Goal: Information Seeking & Learning: Learn about a topic

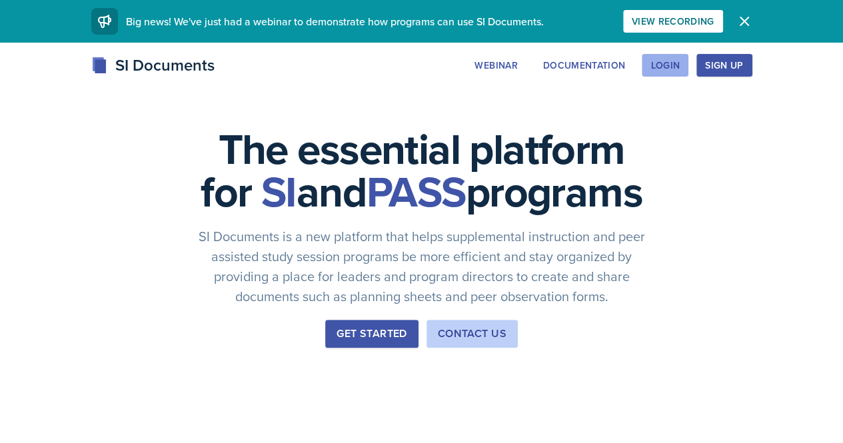
click at [680, 66] on div "Login" at bounding box center [664, 65] width 29 height 11
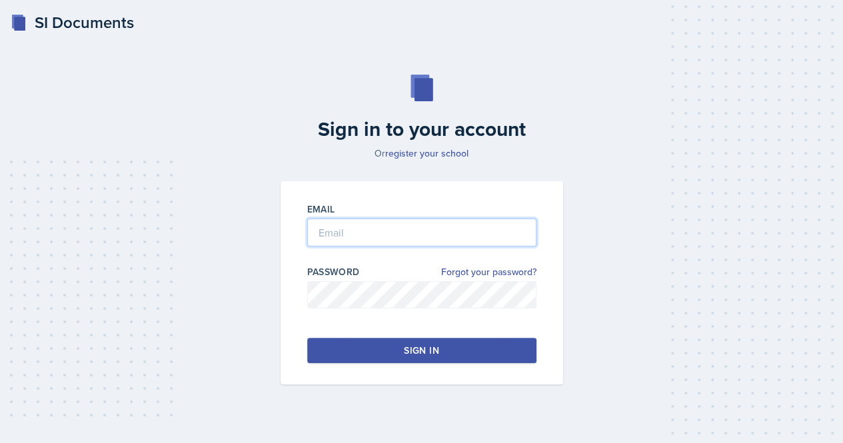
click at [430, 228] on input "email" at bounding box center [421, 233] width 229 height 28
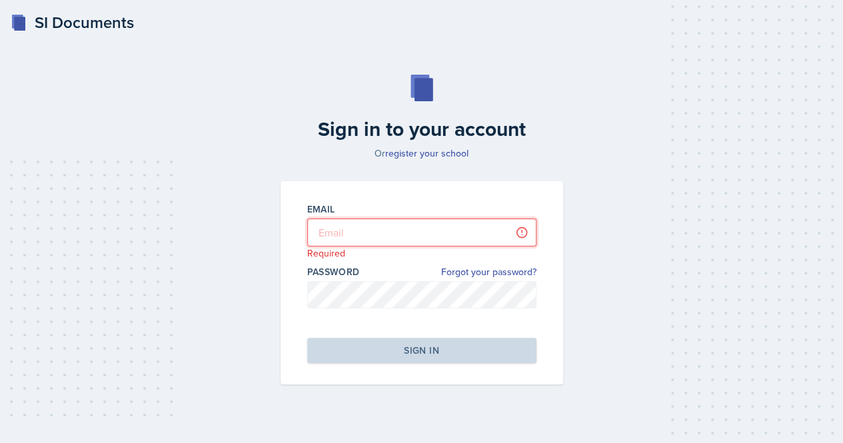
type input "[EMAIL_ADDRESS][DOMAIN_NAME]"
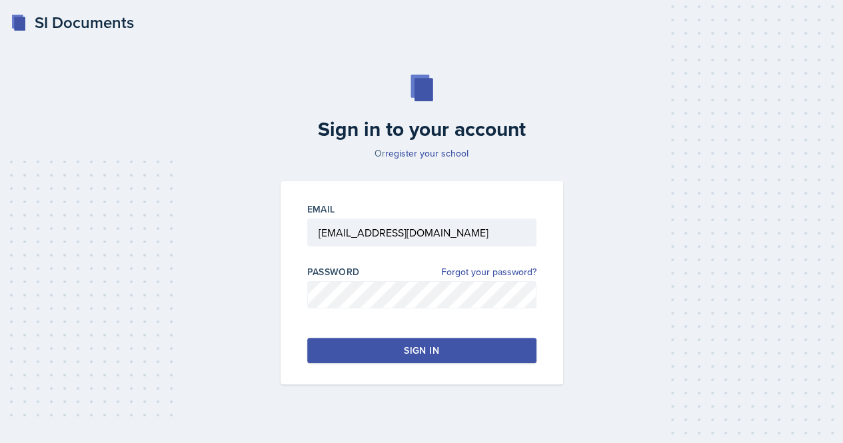
click at [471, 355] on button "Sign in" at bounding box center [421, 350] width 229 height 25
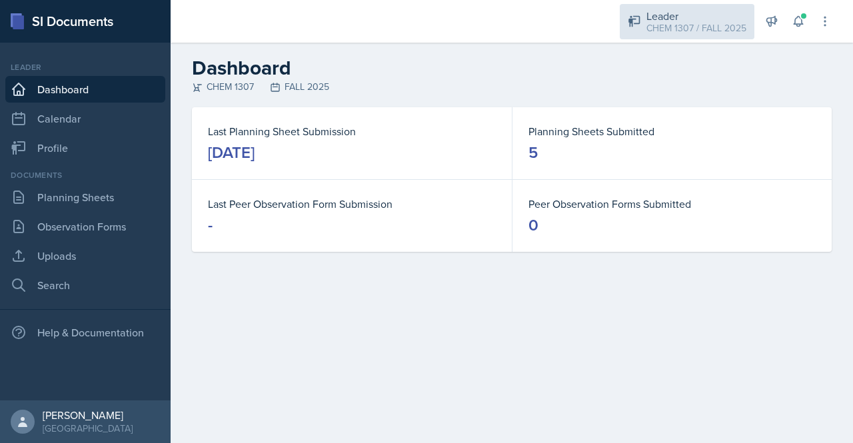
click at [700, 21] on div "CHEM 1307 / FALL 2025" at bounding box center [696, 28] width 100 height 14
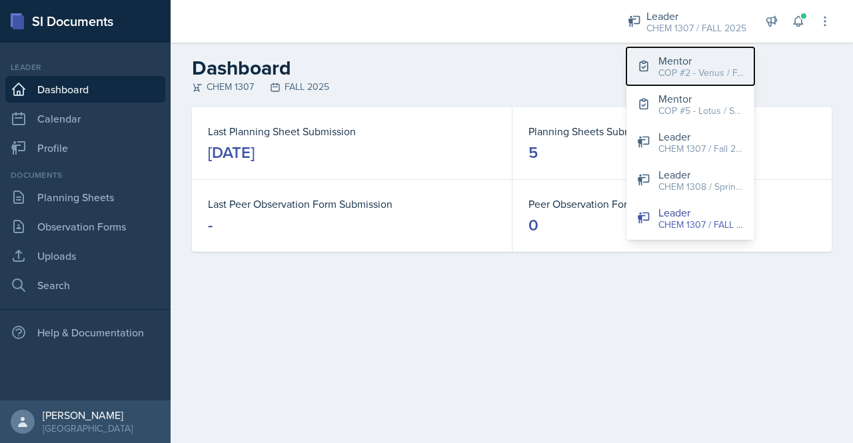
click at [687, 69] on div "COP #2 - Venus / FALL 2025" at bounding box center [700, 73] width 85 height 14
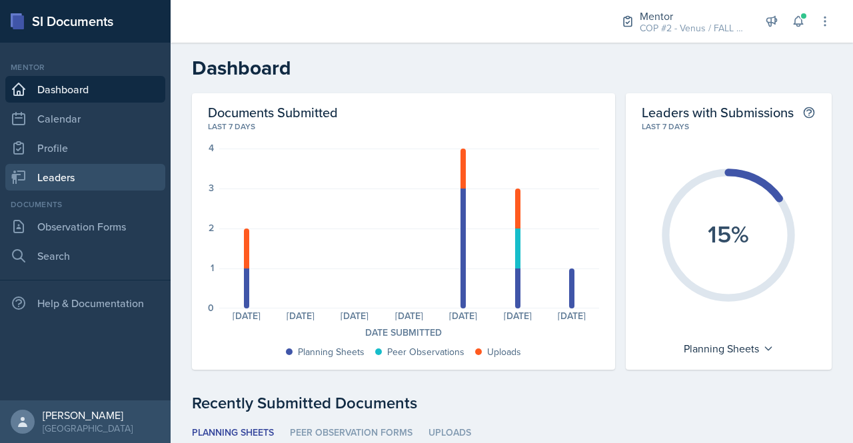
click at [93, 171] on link "Leaders" at bounding box center [85, 177] width 160 height 27
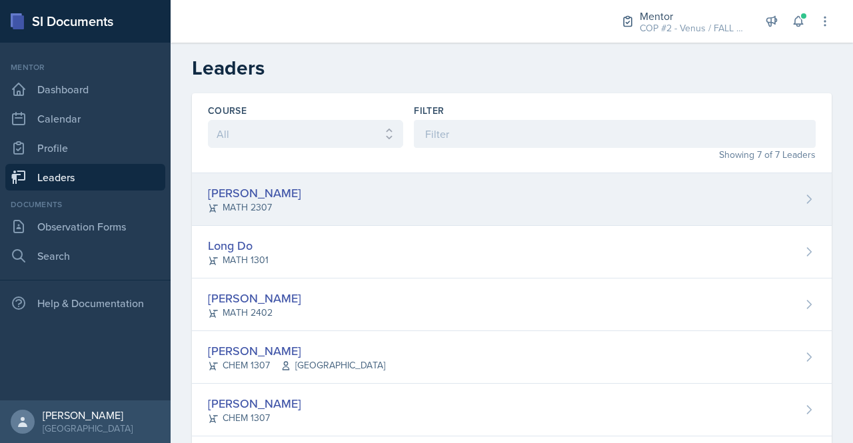
click at [279, 199] on div "[PERSON_NAME]" at bounding box center [254, 193] width 93 height 18
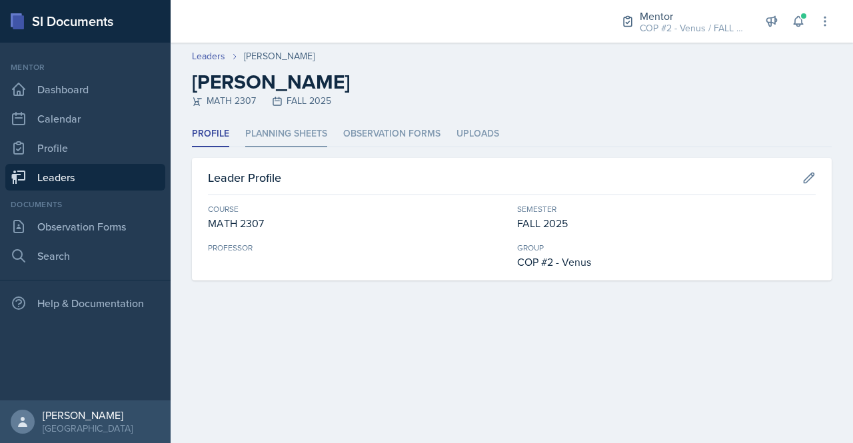
click at [315, 124] on li "Planning Sheets" at bounding box center [286, 134] width 82 height 26
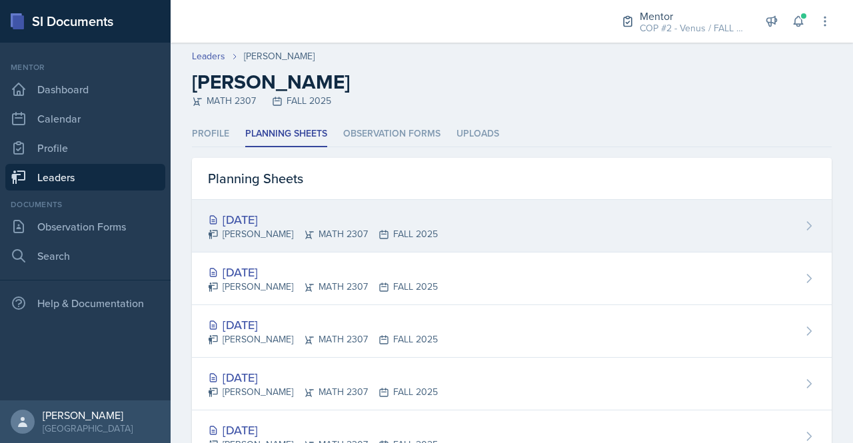
click at [283, 215] on div "[DATE]" at bounding box center [323, 220] width 230 height 18
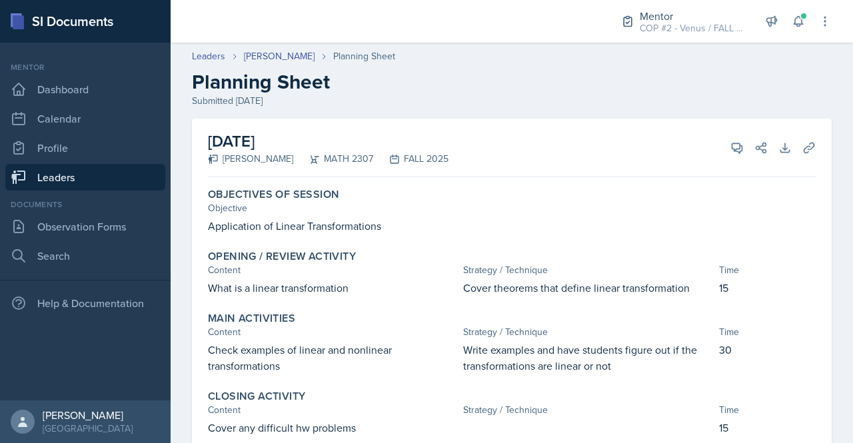
click at [67, 177] on link "Leaders" at bounding box center [85, 177] width 160 height 27
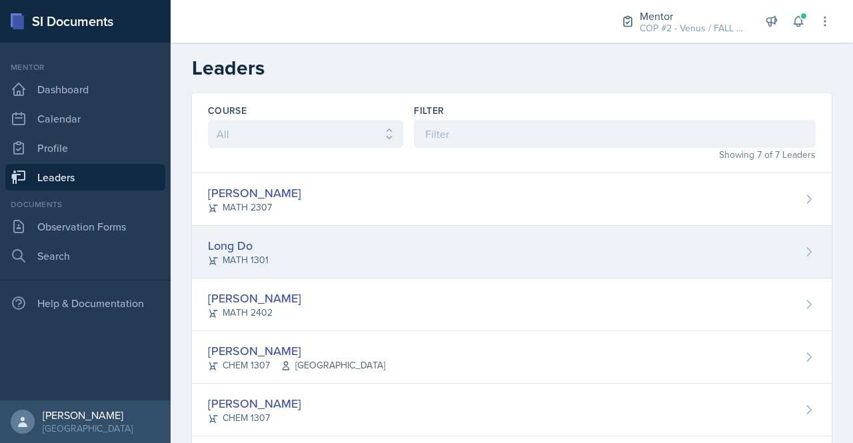
click at [229, 245] on div "Long Do" at bounding box center [238, 246] width 61 height 18
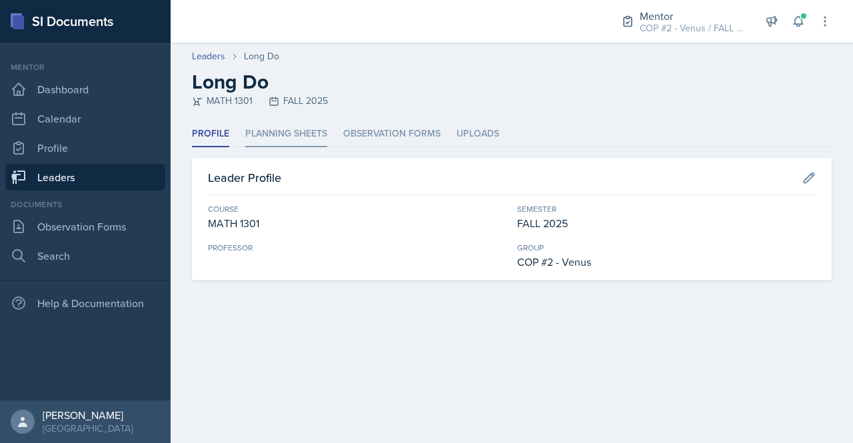
click at [265, 130] on li "Planning Sheets" at bounding box center [286, 134] width 82 height 26
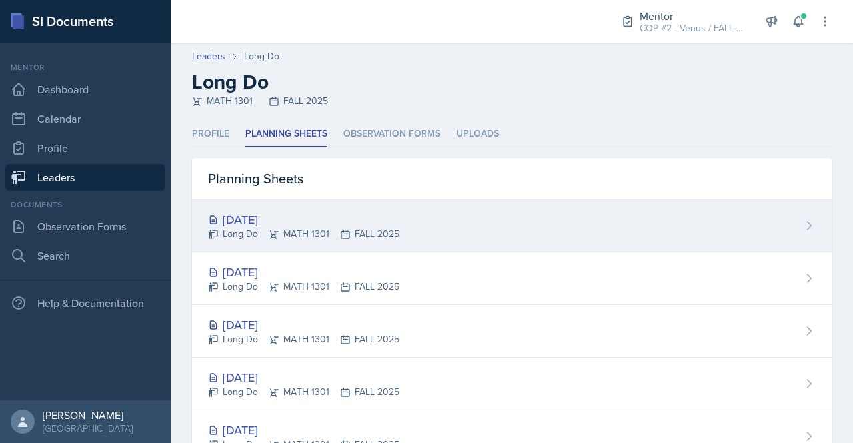
click at [273, 218] on div "[DATE]" at bounding box center [303, 220] width 191 height 18
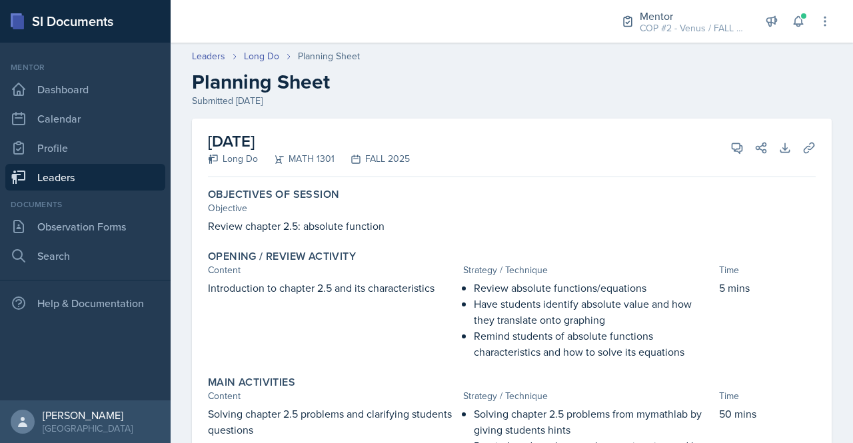
scroll to position [331, 0]
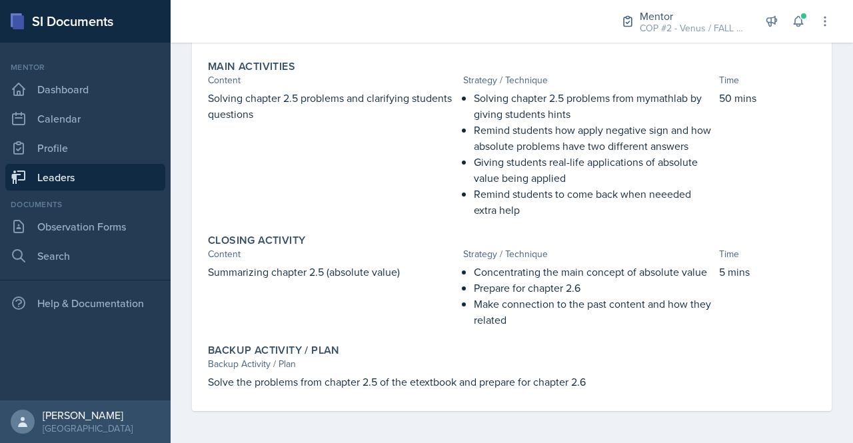
click at [67, 183] on link "Leaders" at bounding box center [85, 177] width 160 height 27
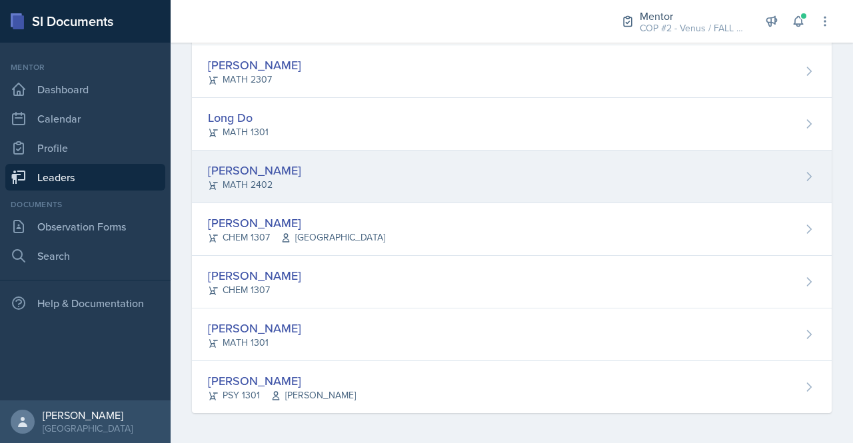
click at [248, 169] on div "[PERSON_NAME]" at bounding box center [254, 170] width 93 height 18
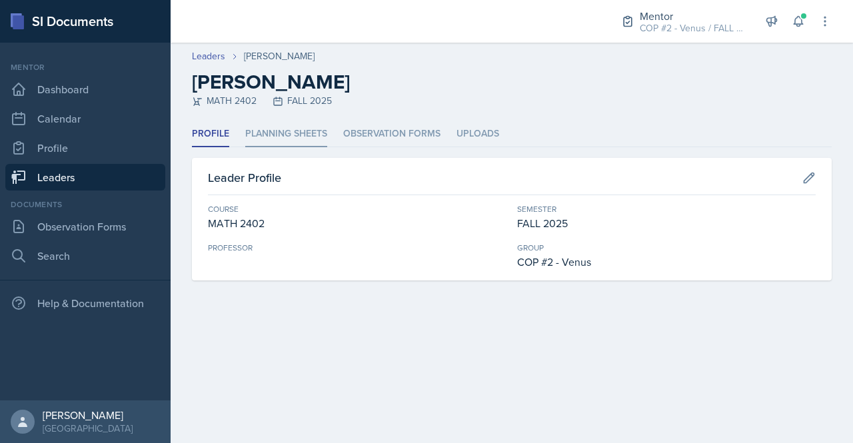
click at [278, 133] on li "Planning Sheets" at bounding box center [286, 134] width 82 height 26
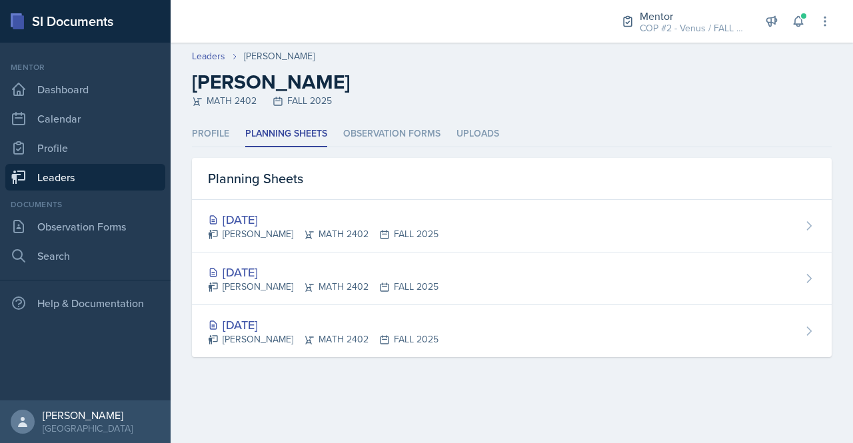
click at [328, 415] on main "Leaders [PERSON_NAME] [PERSON_NAME] MATH 2402 FALL 2025 Profile Planning Sheets…" at bounding box center [512, 243] width 682 height 401
click at [63, 178] on link "Leaders" at bounding box center [85, 177] width 160 height 27
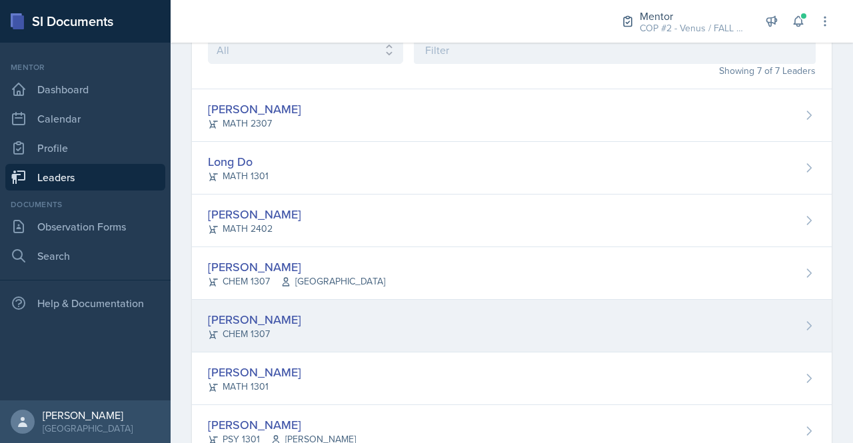
scroll to position [85, 0]
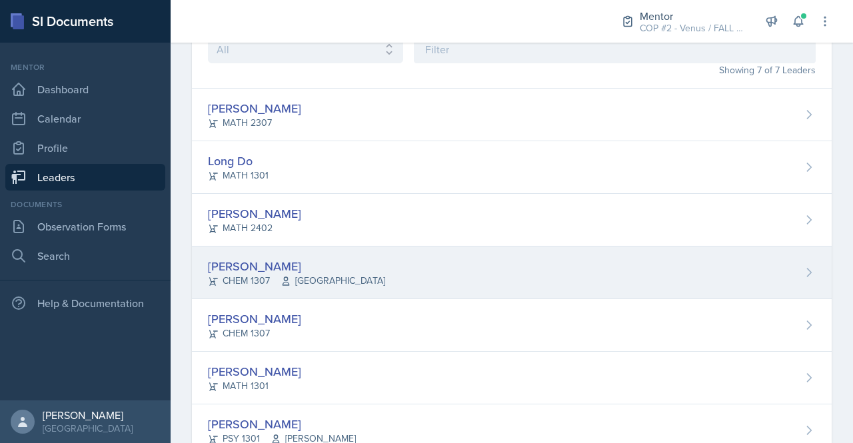
click at [255, 265] on div "[PERSON_NAME]" at bounding box center [296, 266] width 177 height 18
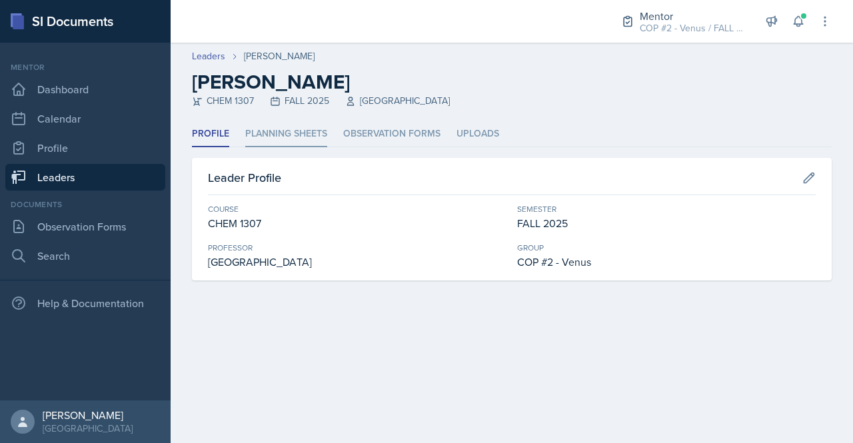
click at [293, 133] on li "Planning Sheets" at bounding box center [286, 134] width 82 height 26
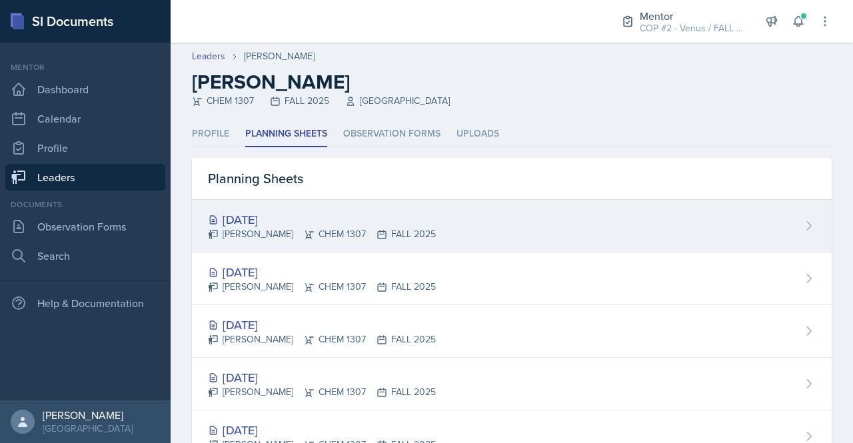
click at [273, 216] on div "[DATE]" at bounding box center [322, 220] width 228 height 18
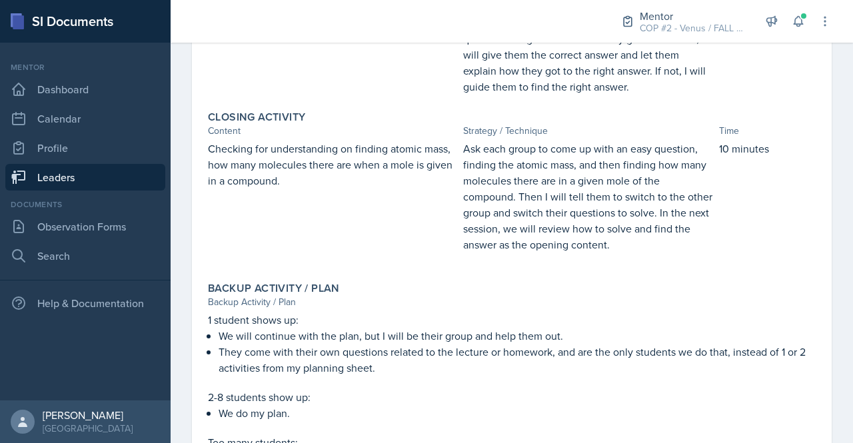
scroll to position [528, 0]
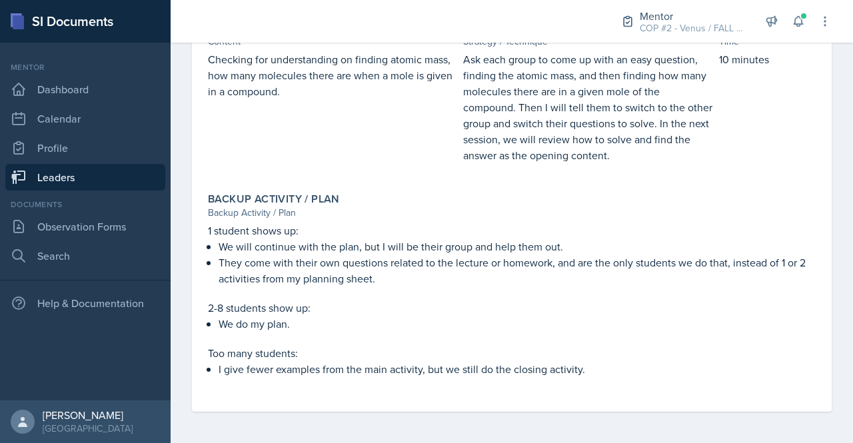
click at [71, 180] on link "Leaders" at bounding box center [85, 177] width 160 height 27
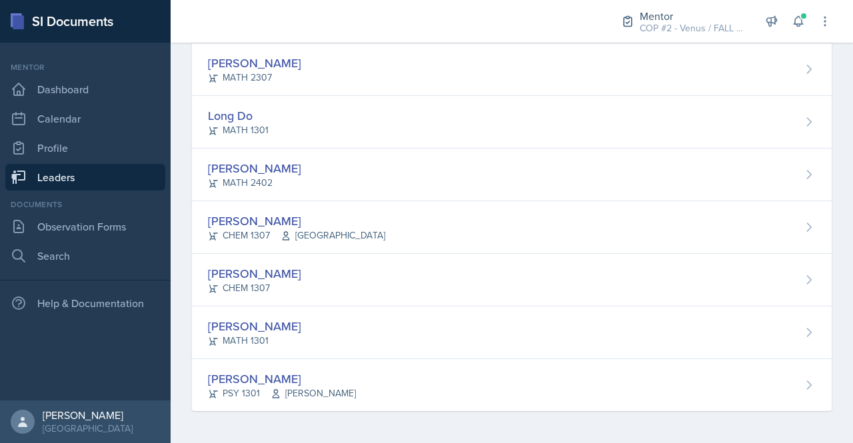
scroll to position [128, 0]
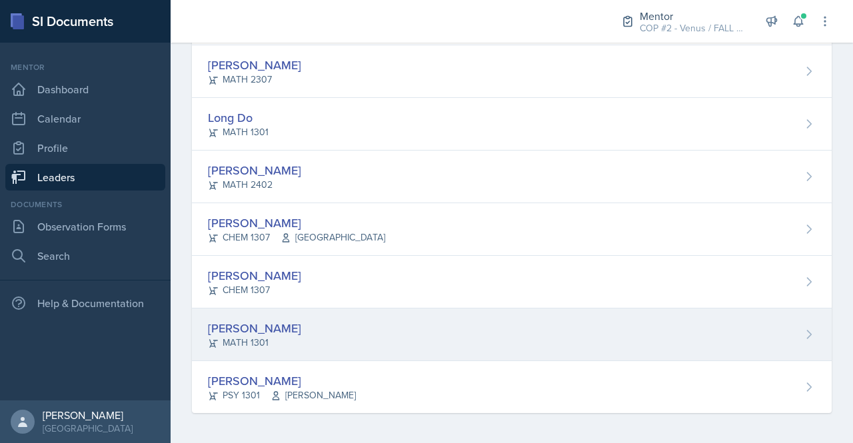
click at [275, 331] on div "[PERSON_NAME]" at bounding box center [254, 328] width 93 height 18
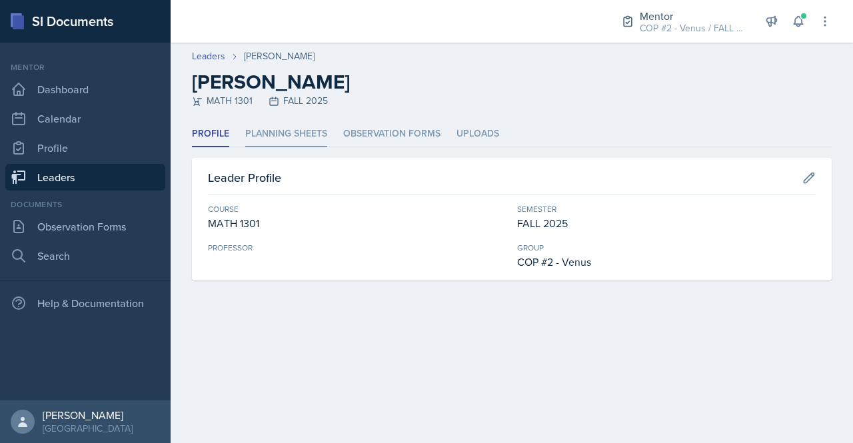
click at [279, 126] on li "Planning Sheets" at bounding box center [286, 134] width 82 height 26
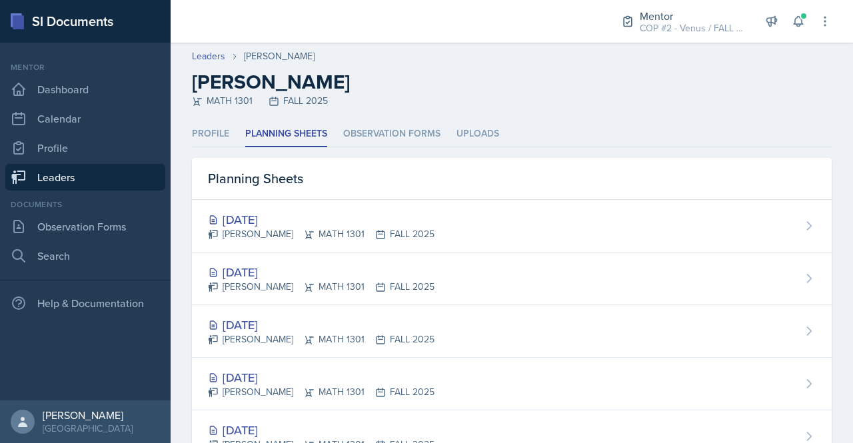
click at [58, 180] on link "Leaders" at bounding box center [85, 177] width 160 height 27
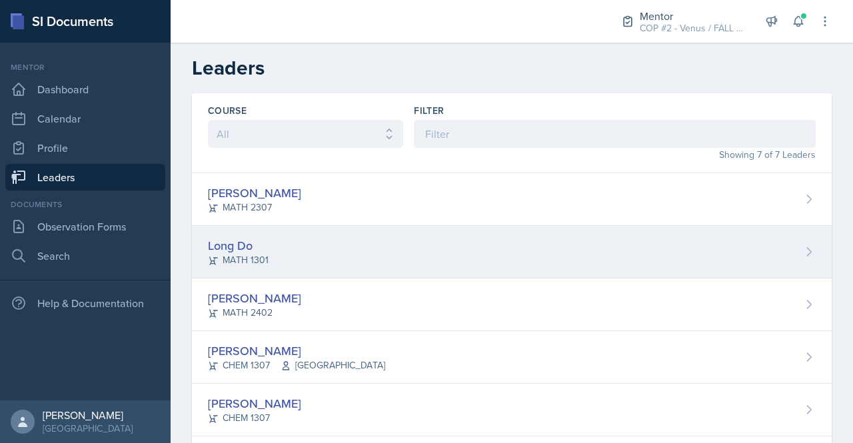
scroll to position [128, 0]
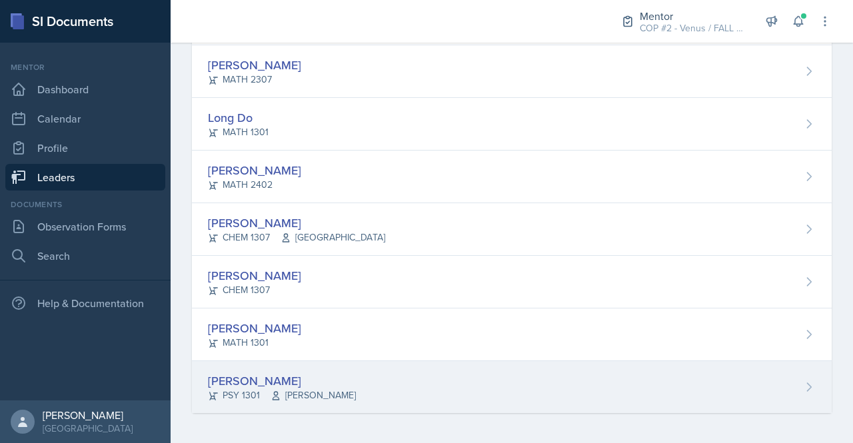
click at [267, 378] on div "[PERSON_NAME]" at bounding box center [282, 381] width 148 height 18
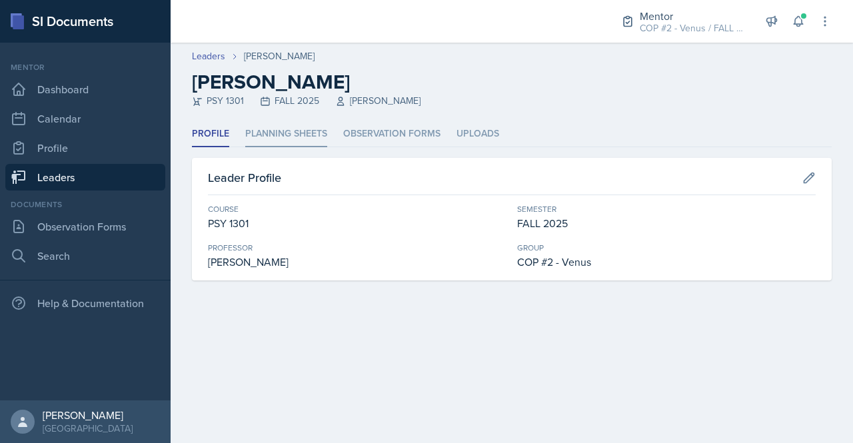
click at [285, 135] on li "Planning Sheets" at bounding box center [286, 134] width 82 height 26
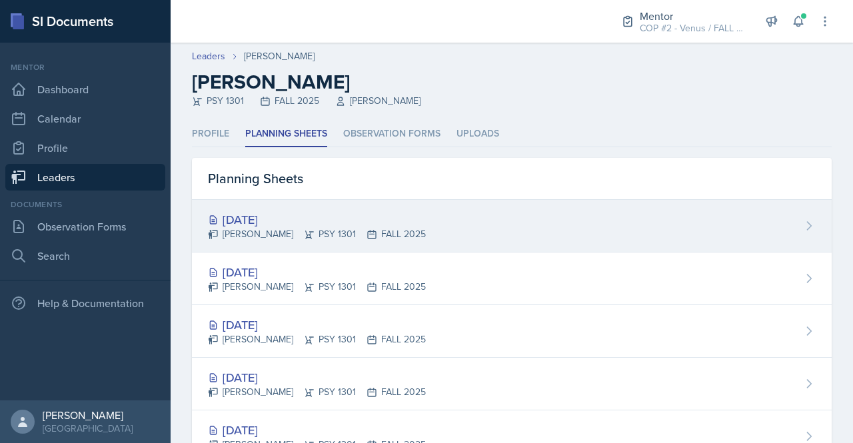
click at [268, 217] on div "[DATE]" at bounding box center [317, 220] width 218 height 18
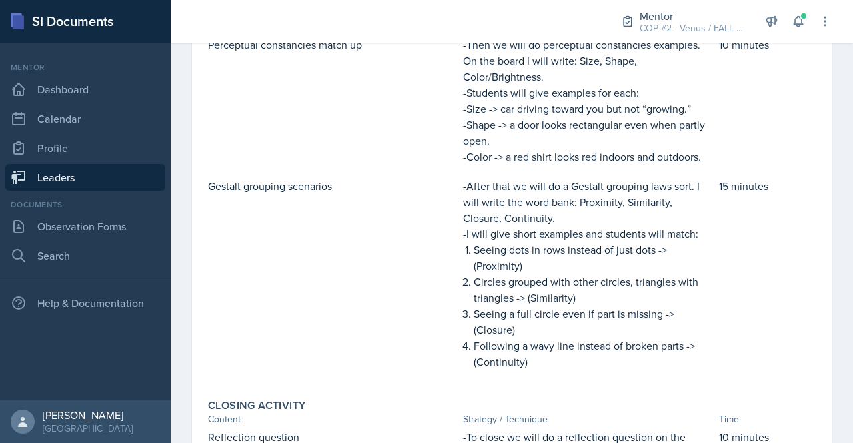
scroll to position [846, 0]
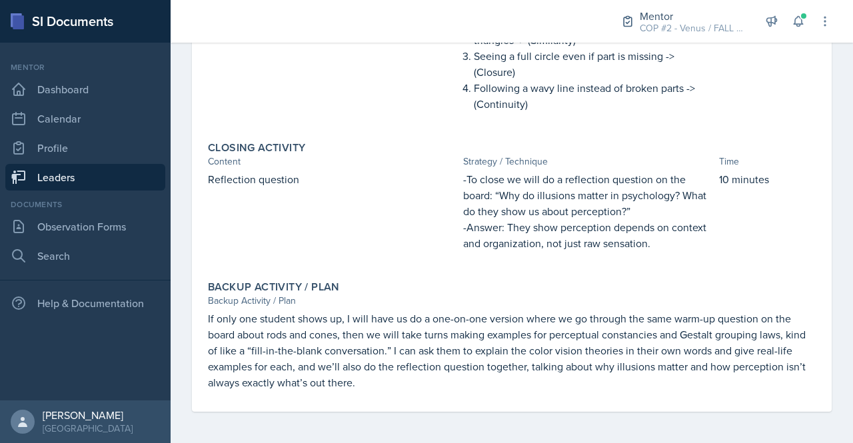
click at [59, 183] on link "Leaders" at bounding box center [85, 177] width 160 height 27
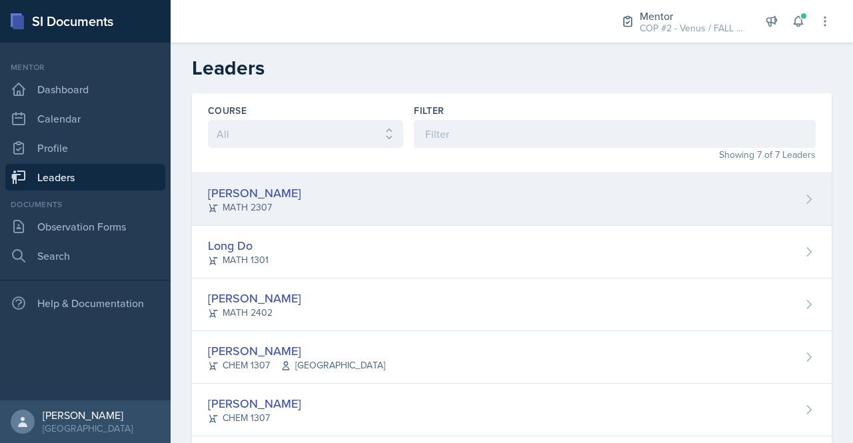
click at [261, 189] on div "[PERSON_NAME]" at bounding box center [254, 193] width 93 height 18
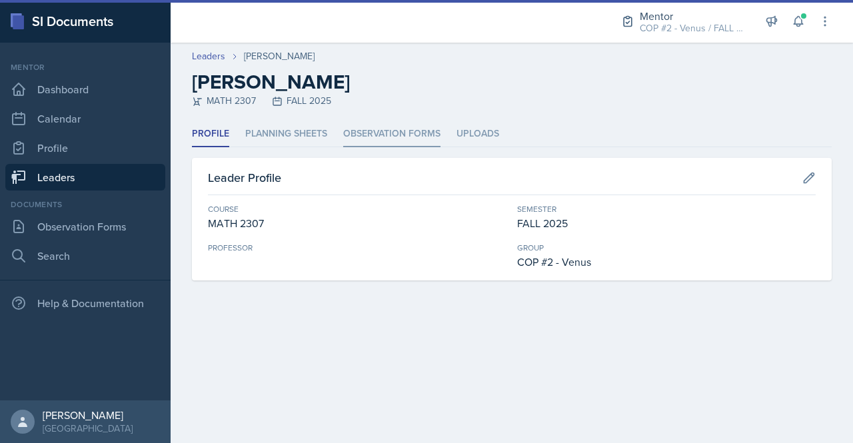
click at [375, 129] on li "Observation Forms" at bounding box center [391, 134] width 97 height 26
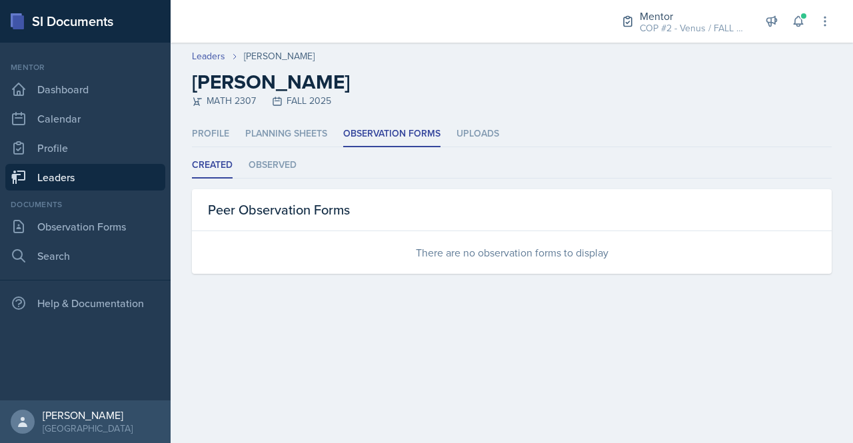
click at [65, 174] on link "Leaders" at bounding box center [85, 177] width 160 height 27
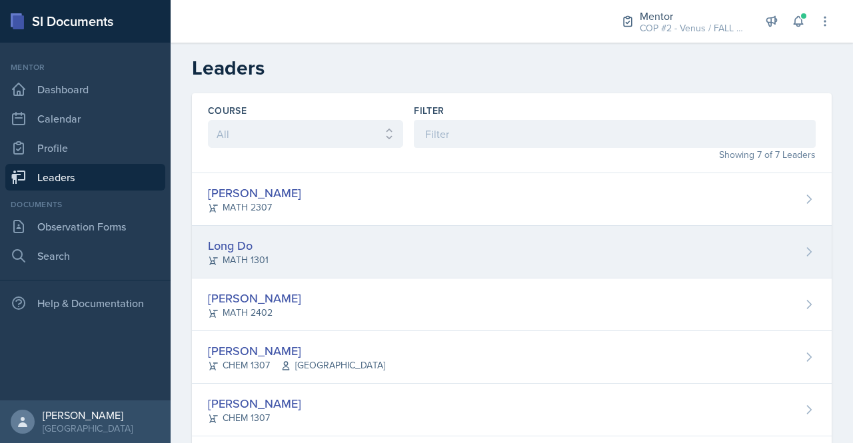
click at [232, 254] on div "MATH 1301" at bounding box center [238, 260] width 61 height 14
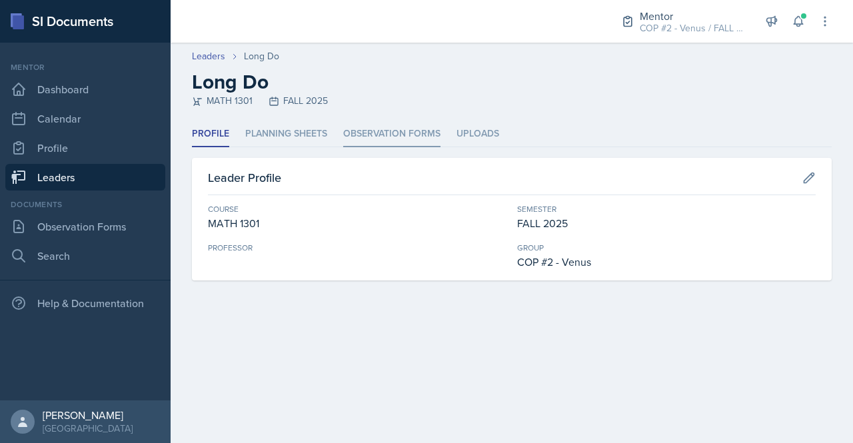
click at [384, 124] on li "Observation Forms" at bounding box center [391, 134] width 97 height 26
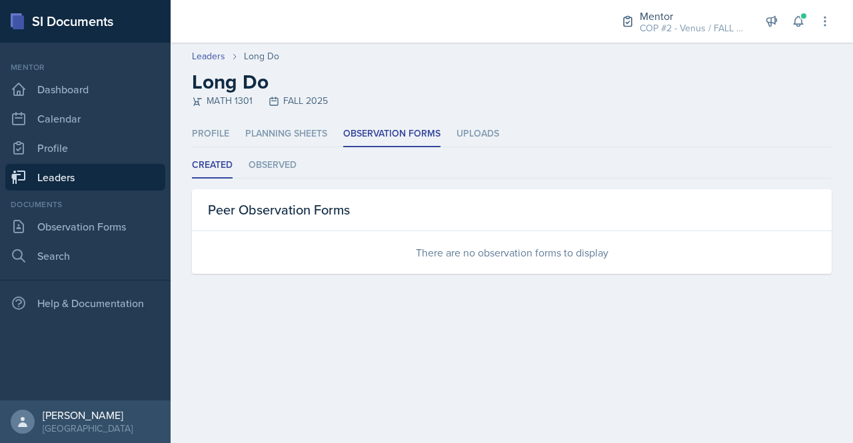
click at [55, 178] on link "Leaders" at bounding box center [85, 177] width 160 height 27
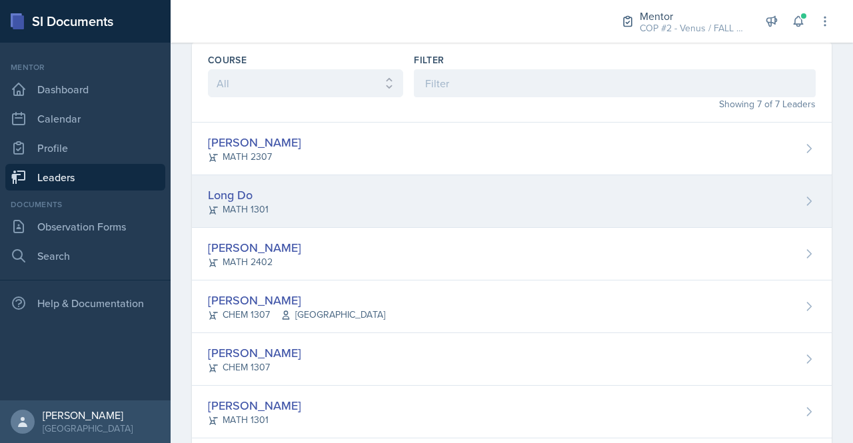
scroll to position [56, 0]
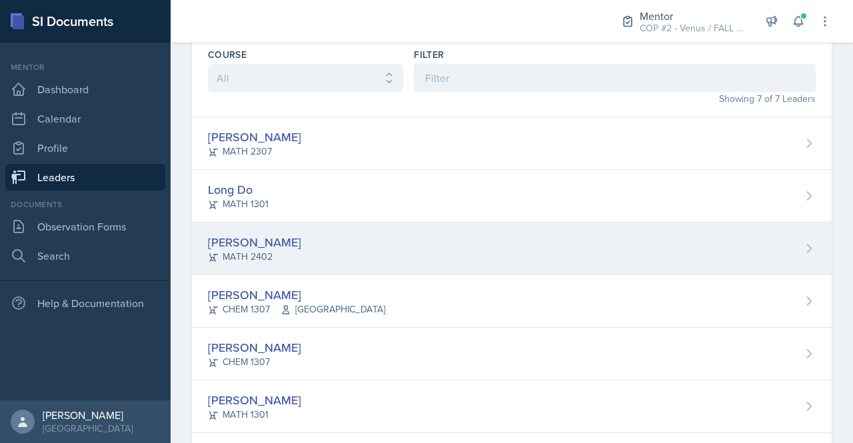
click at [236, 245] on div "[PERSON_NAME]" at bounding box center [254, 242] width 93 height 18
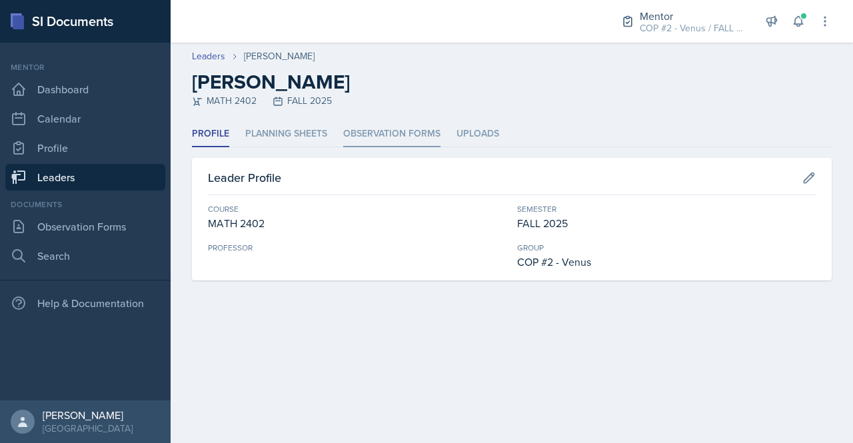
click at [367, 130] on li "Observation Forms" at bounding box center [391, 134] width 97 height 26
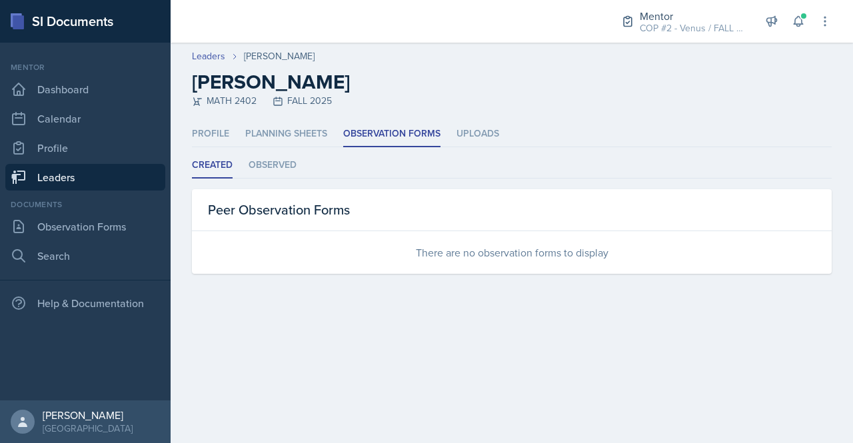
click at [61, 177] on link "Leaders" at bounding box center [85, 177] width 160 height 27
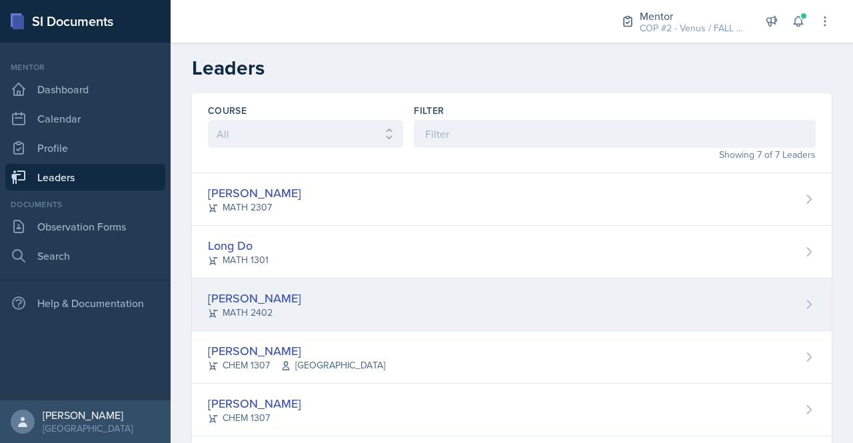
scroll to position [110, 0]
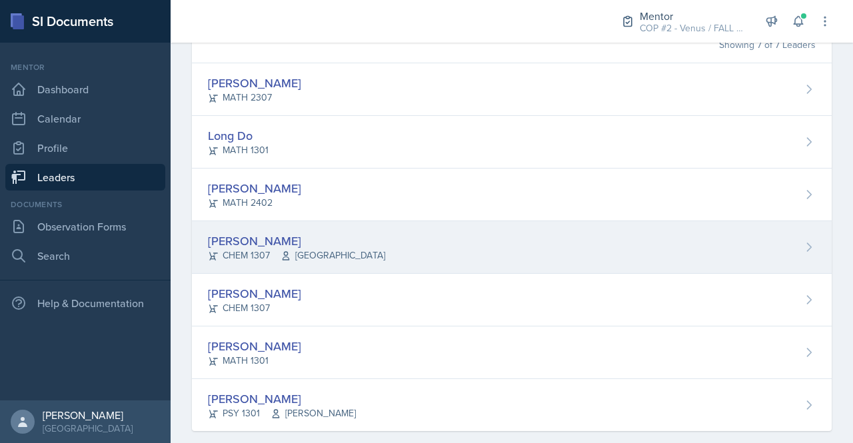
click at [229, 245] on div "[PERSON_NAME]" at bounding box center [296, 241] width 177 height 18
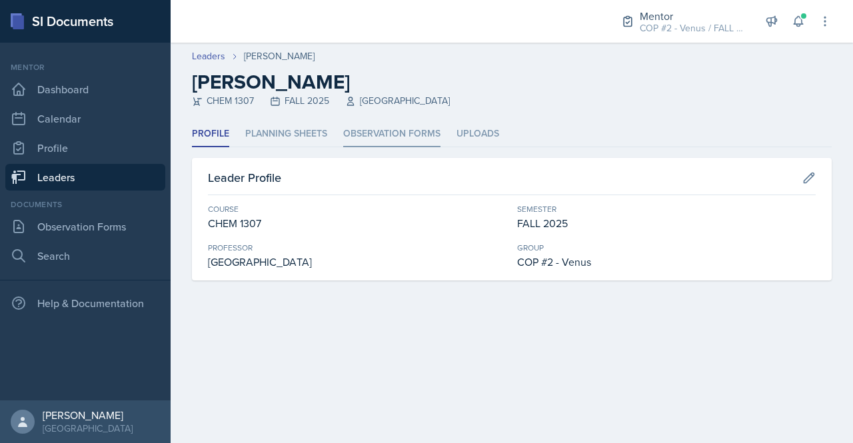
click at [395, 133] on li "Observation Forms" at bounding box center [391, 134] width 97 height 26
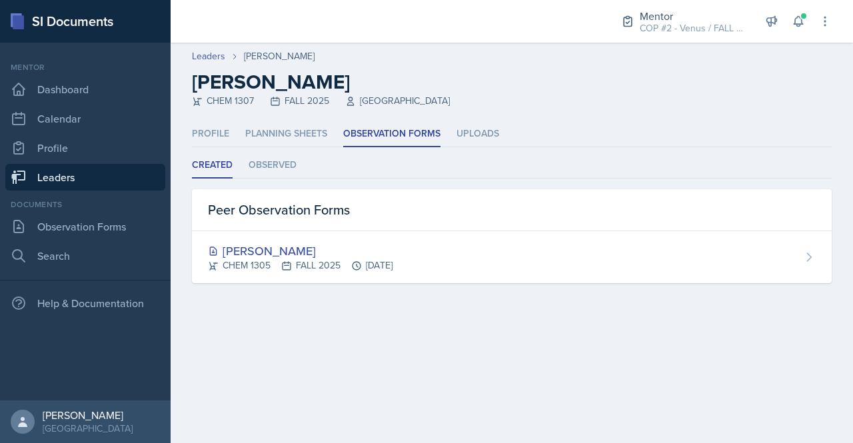
click at [64, 182] on link "Leaders" at bounding box center [85, 177] width 160 height 27
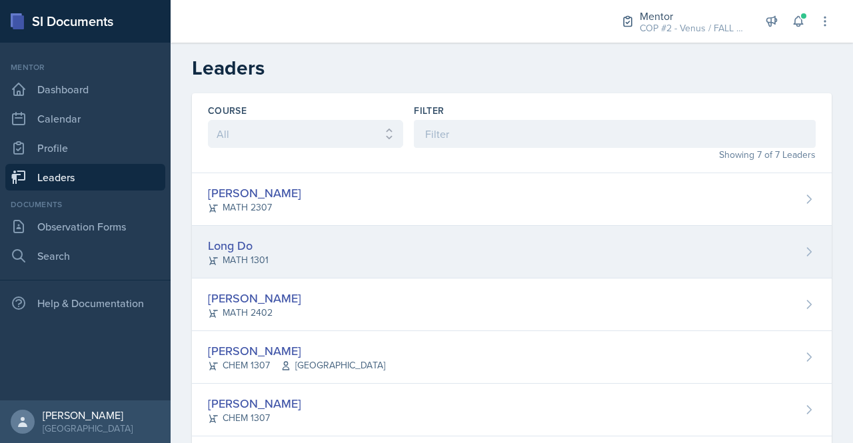
scroll to position [128, 0]
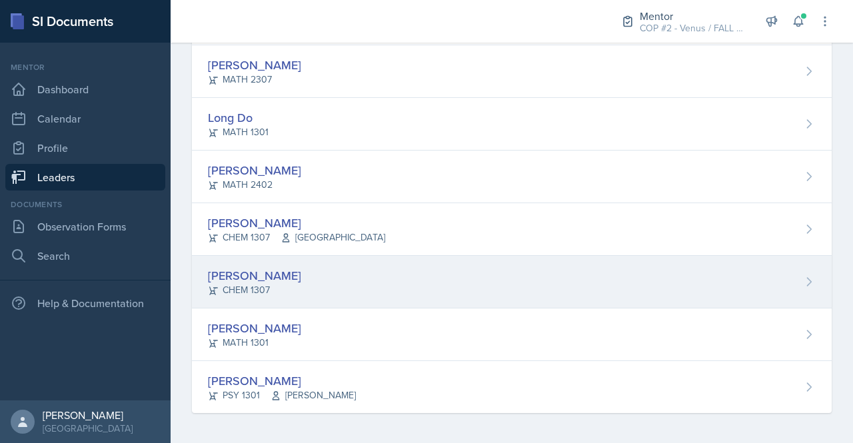
click at [256, 267] on div "[PERSON_NAME]" at bounding box center [254, 276] width 93 height 18
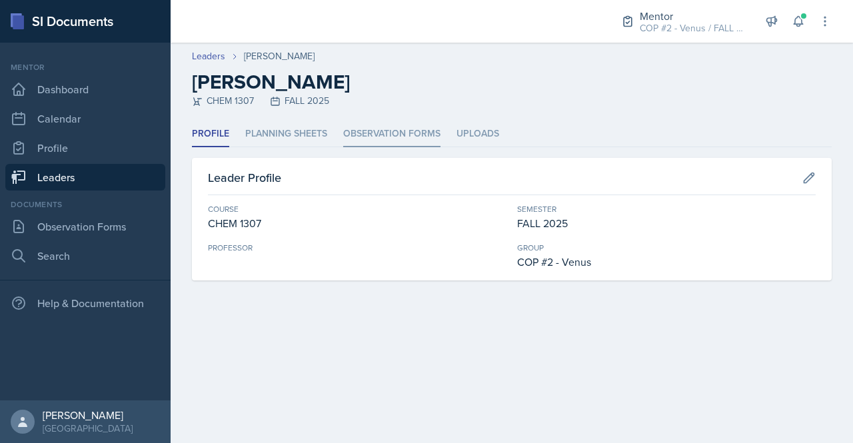
click at [404, 139] on li "Observation Forms" at bounding box center [391, 134] width 97 height 26
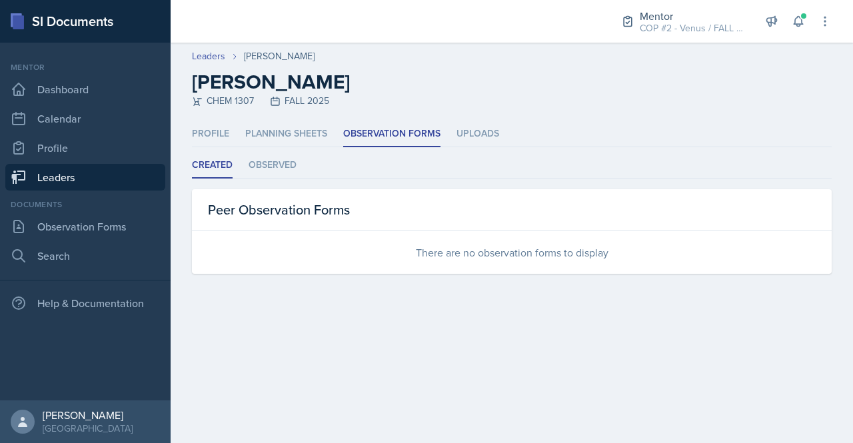
click at [54, 173] on link "Leaders" at bounding box center [85, 177] width 160 height 27
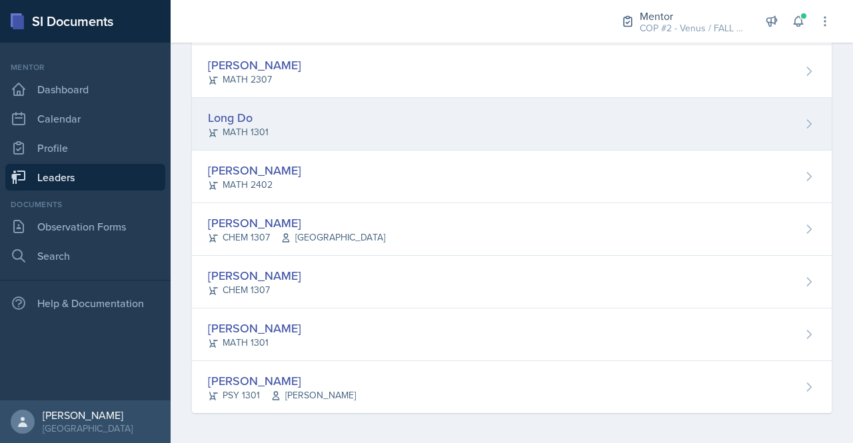
scroll to position [128, 0]
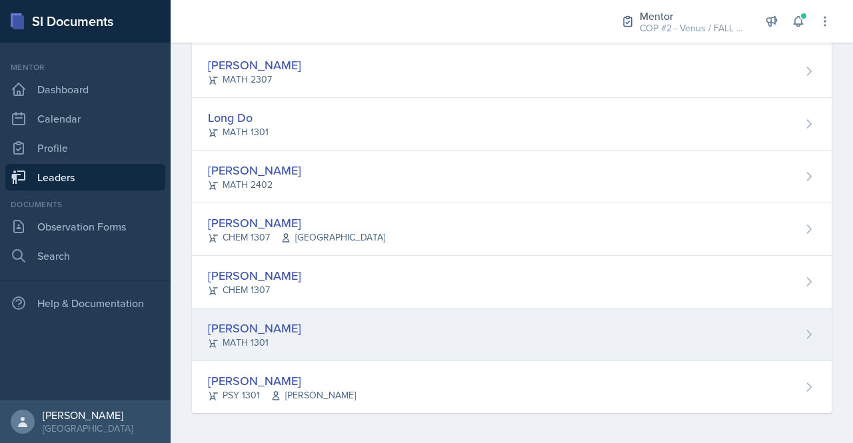
click at [251, 329] on div "[PERSON_NAME]" at bounding box center [254, 328] width 93 height 18
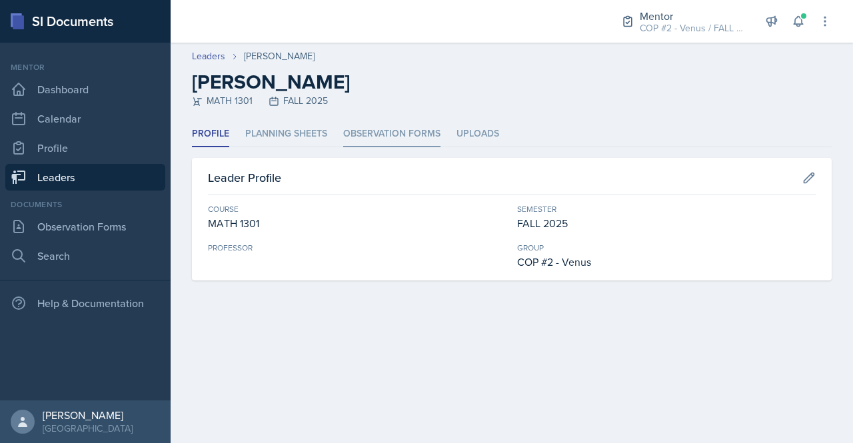
click at [395, 135] on li "Observation Forms" at bounding box center [391, 134] width 97 height 26
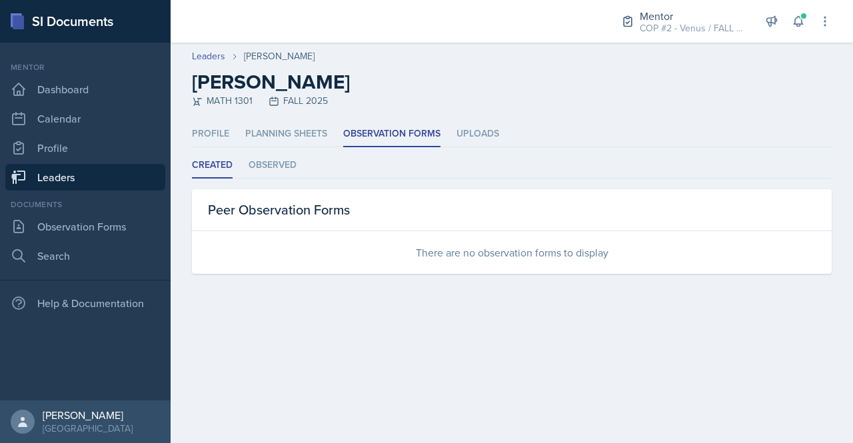
click at [63, 182] on link "Leaders" at bounding box center [85, 177] width 160 height 27
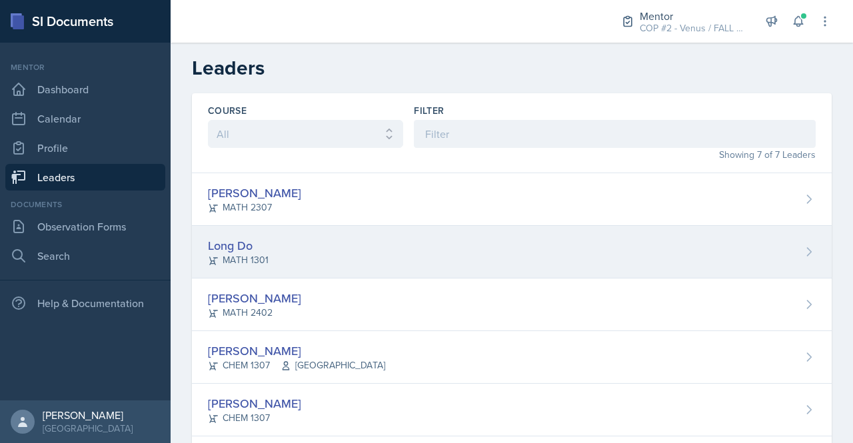
scroll to position [128, 0]
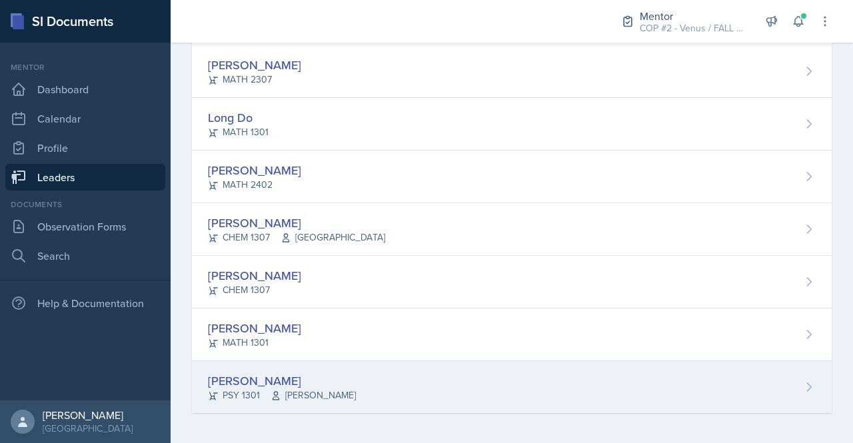
click at [249, 376] on div "[PERSON_NAME]" at bounding box center [282, 381] width 148 height 18
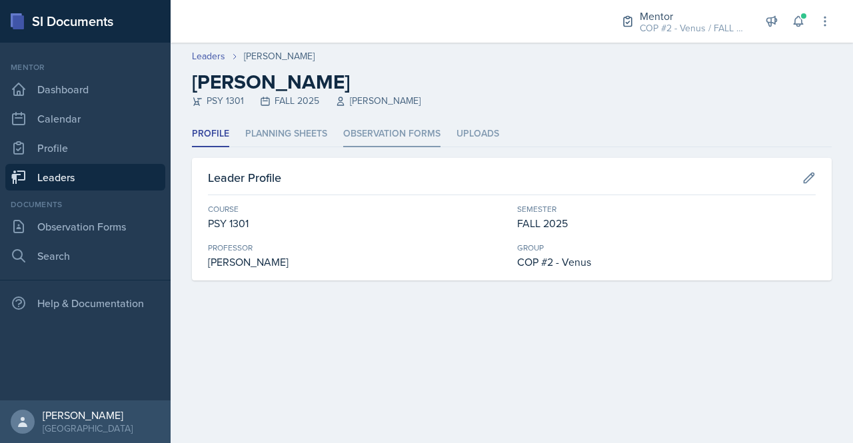
click at [401, 123] on li "Observation Forms" at bounding box center [391, 134] width 97 height 26
